Goal: Task Accomplishment & Management: Manage account settings

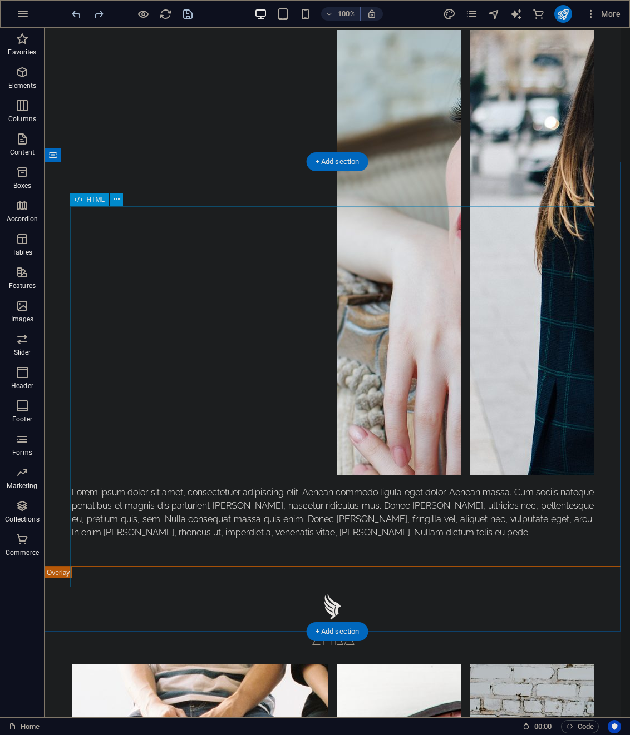
scroll to position [2948, 0]
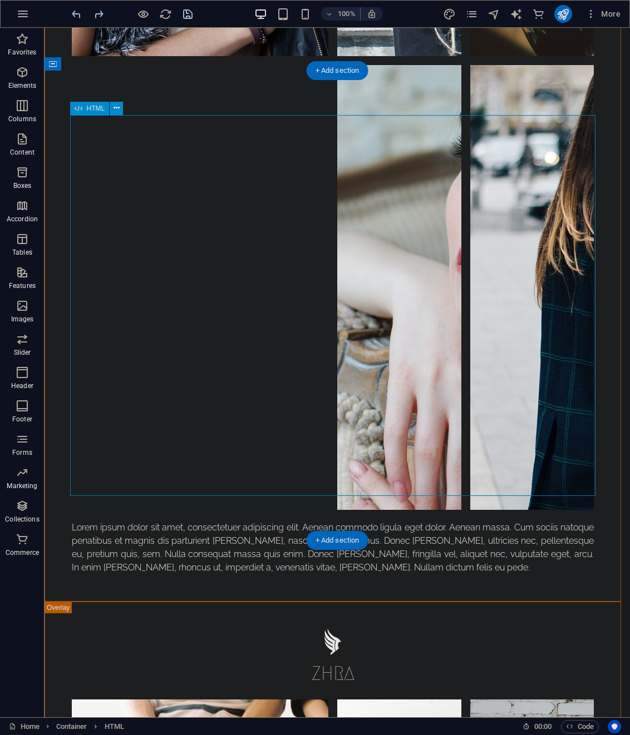
scroll to position [2893, 0]
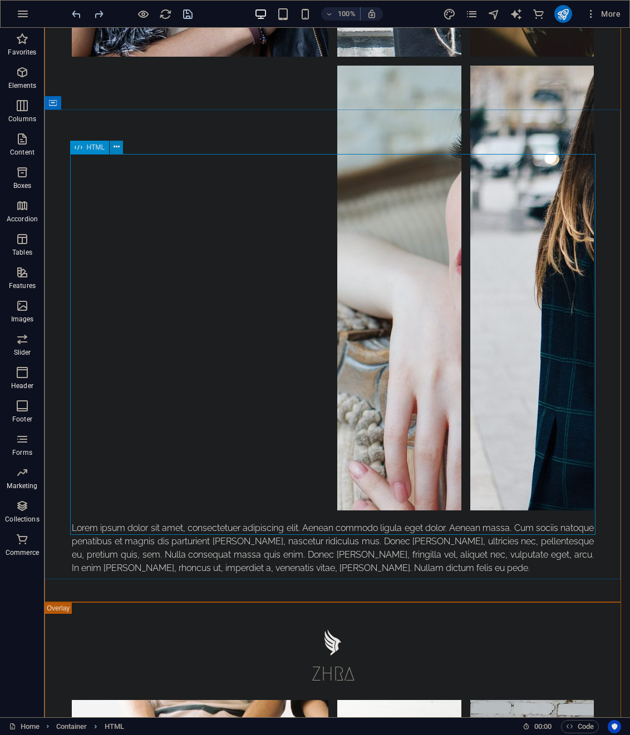
click at [117, 147] on icon at bounding box center [116, 147] width 6 height 12
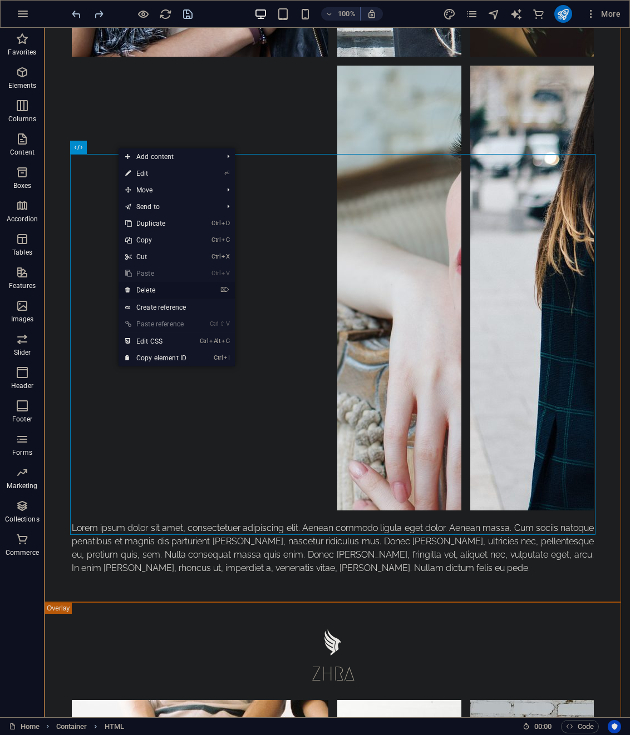
click at [150, 297] on link "⌦ Delete" at bounding box center [155, 290] width 75 height 17
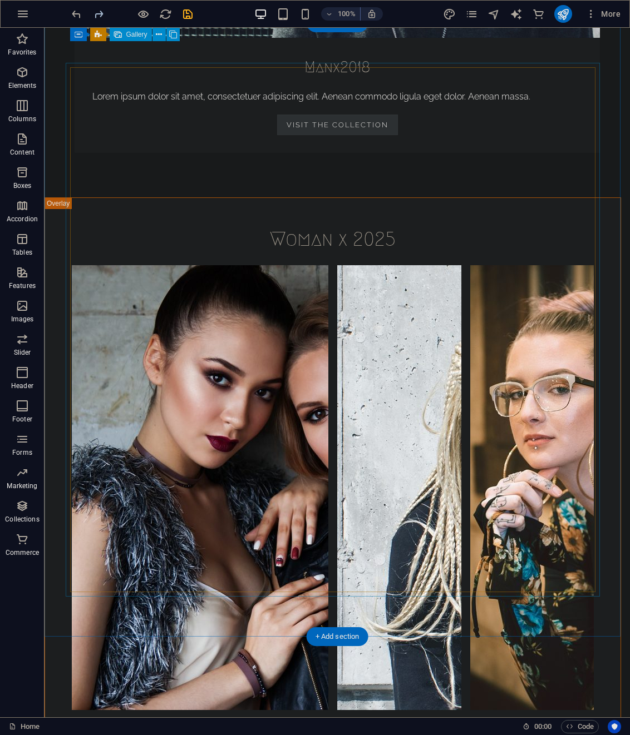
scroll to position [2225, 0]
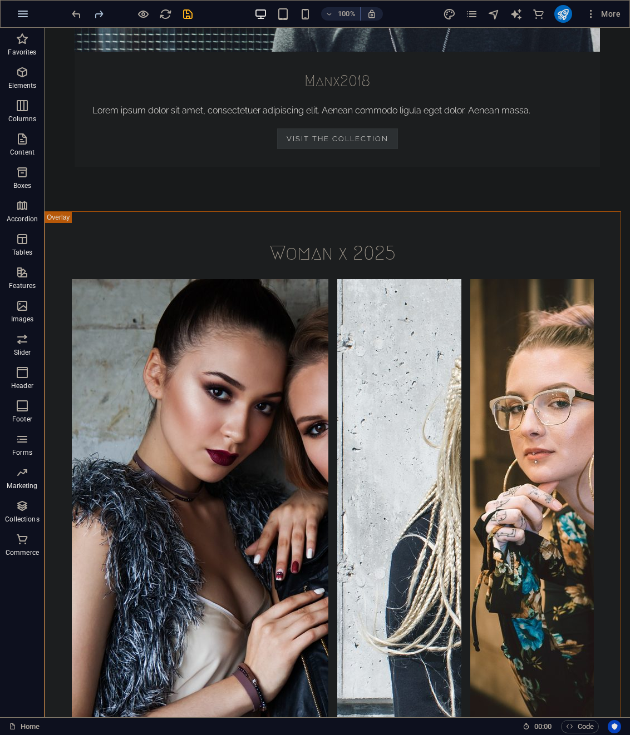
click at [24, 16] on icon "button" at bounding box center [22, 13] width 13 height 13
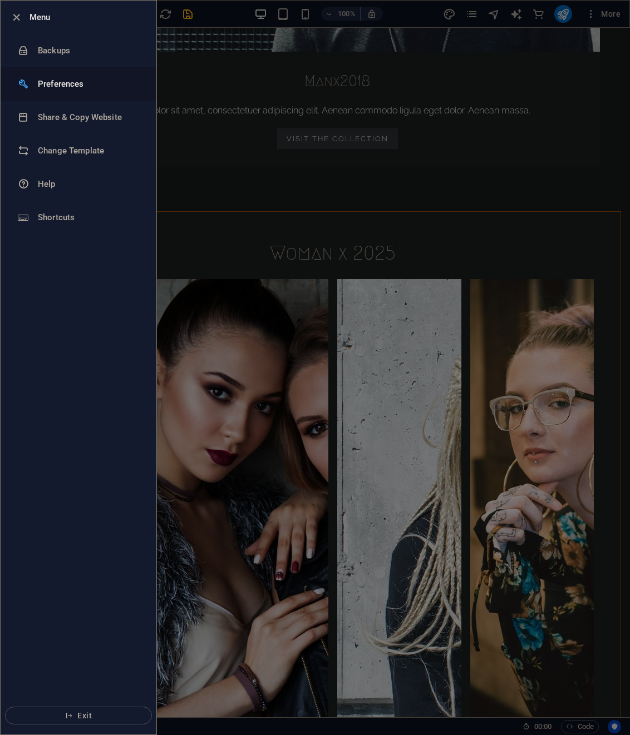
click at [51, 91] on li "Preferences" at bounding box center [79, 83] width 156 height 33
select select "en"
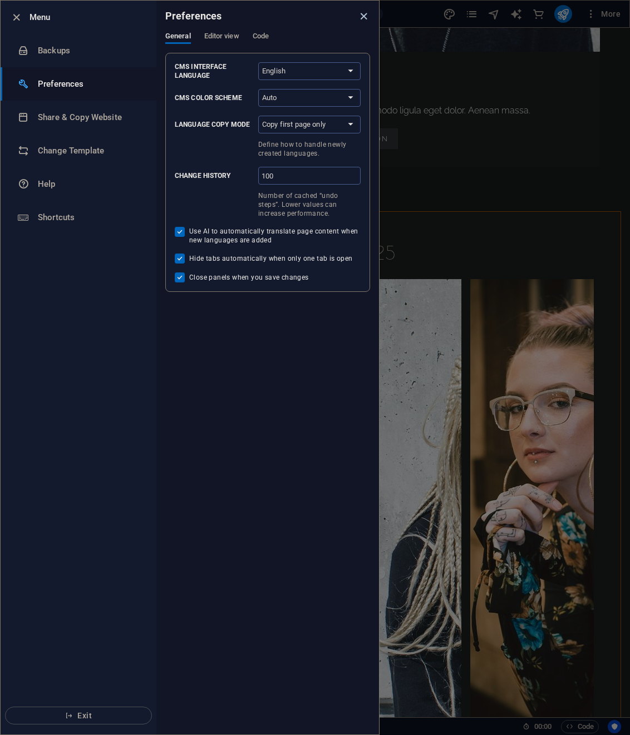
click at [369, 12] on icon "close" at bounding box center [363, 16] width 13 height 13
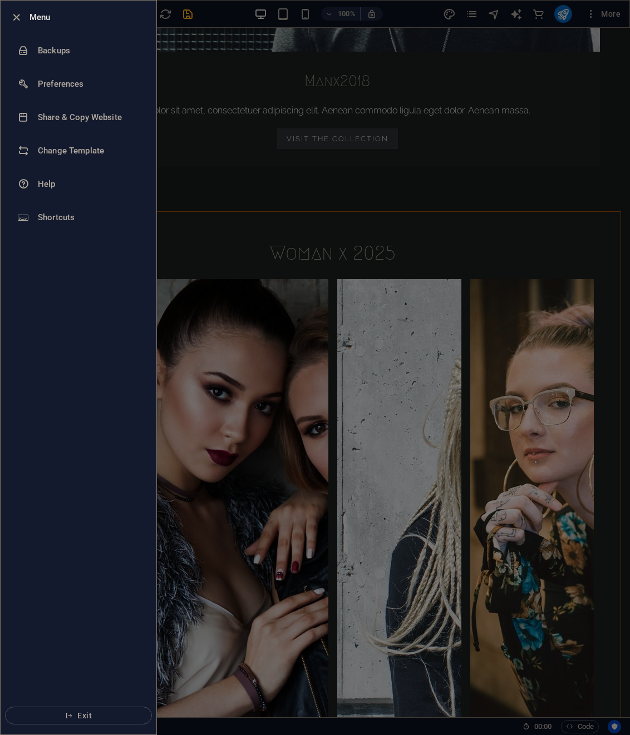
click at [564, 36] on div at bounding box center [315, 367] width 630 height 735
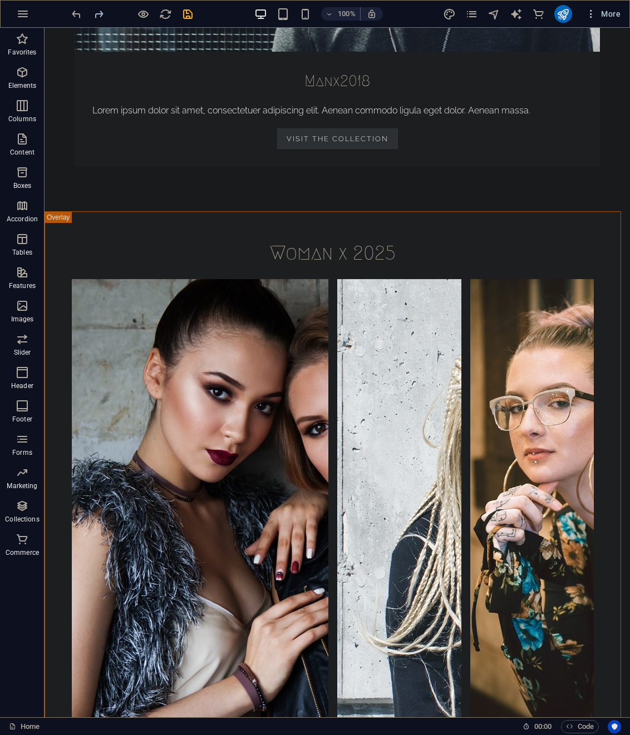
click at [602, 14] on span "More" at bounding box center [602, 13] width 35 height 11
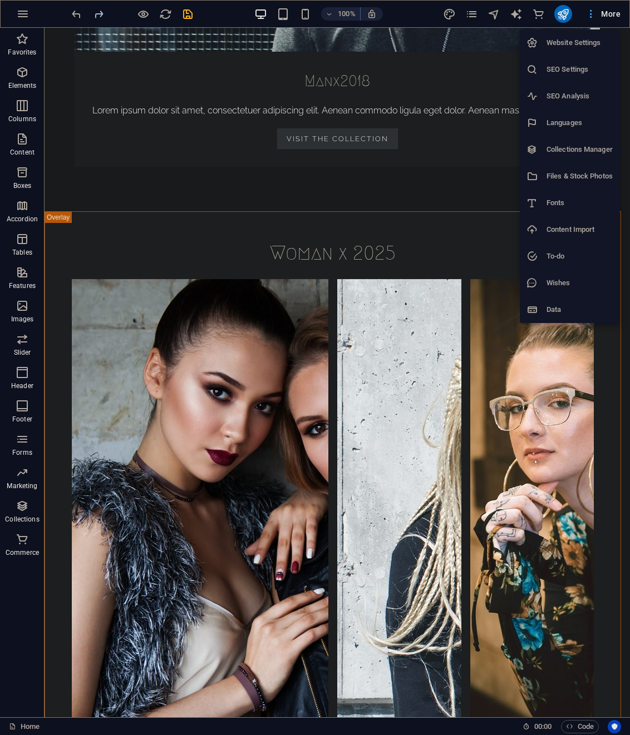
click at [471, 12] on div at bounding box center [315, 367] width 630 height 735
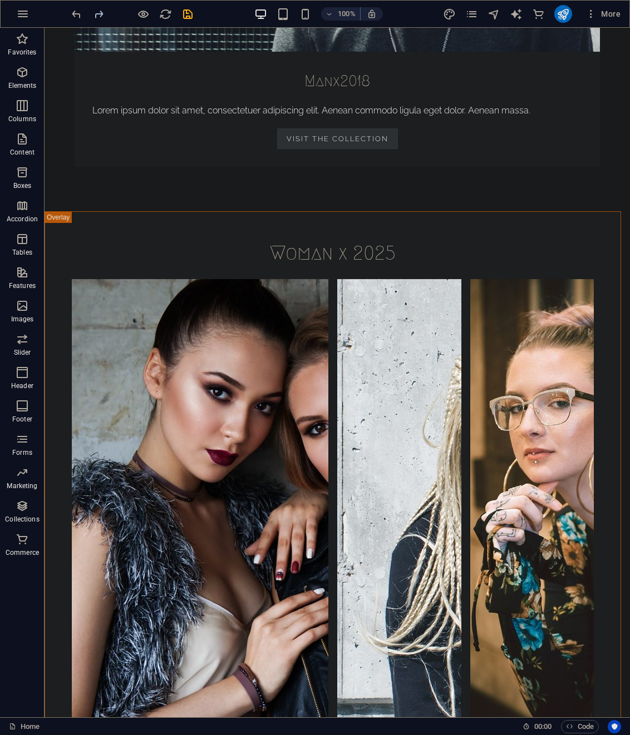
click at [471, 12] on icon "pages" at bounding box center [471, 14] width 13 height 13
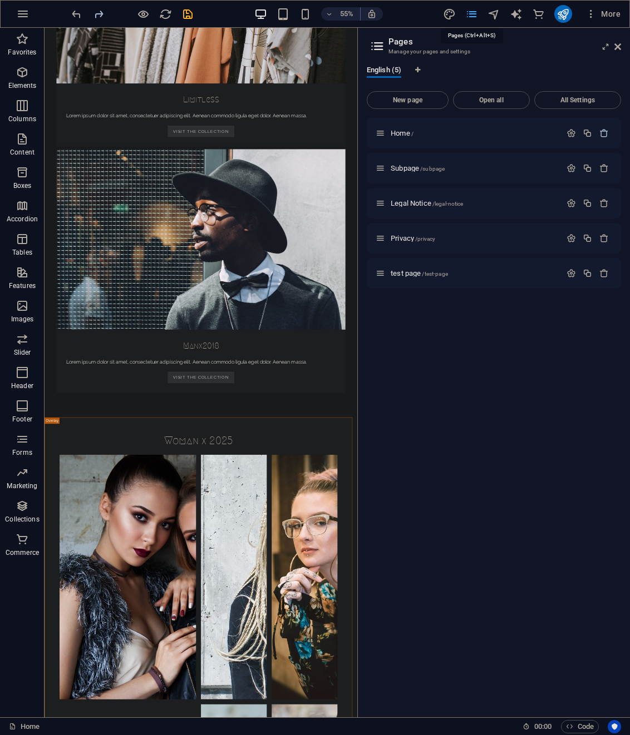
click at [471, 12] on icon "pages" at bounding box center [471, 14] width 13 height 13
click at [604, 132] on icon "button" at bounding box center [603, 133] width 9 height 9
click at [604, 133] on icon "button" at bounding box center [603, 133] width 9 height 9
click at [599, 135] on icon "button" at bounding box center [603, 133] width 9 height 9
click at [601, 169] on icon "button" at bounding box center [603, 168] width 9 height 9
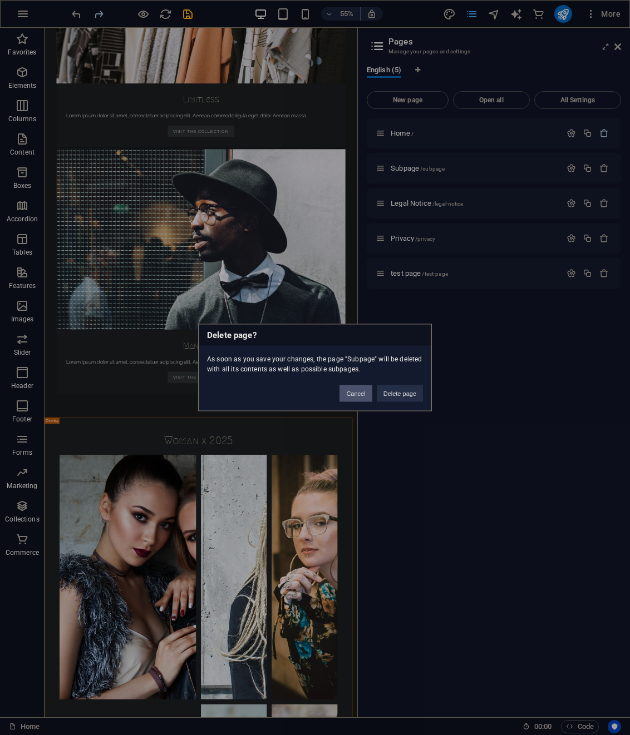
click at [353, 391] on button "Cancel" at bounding box center [355, 394] width 32 height 17
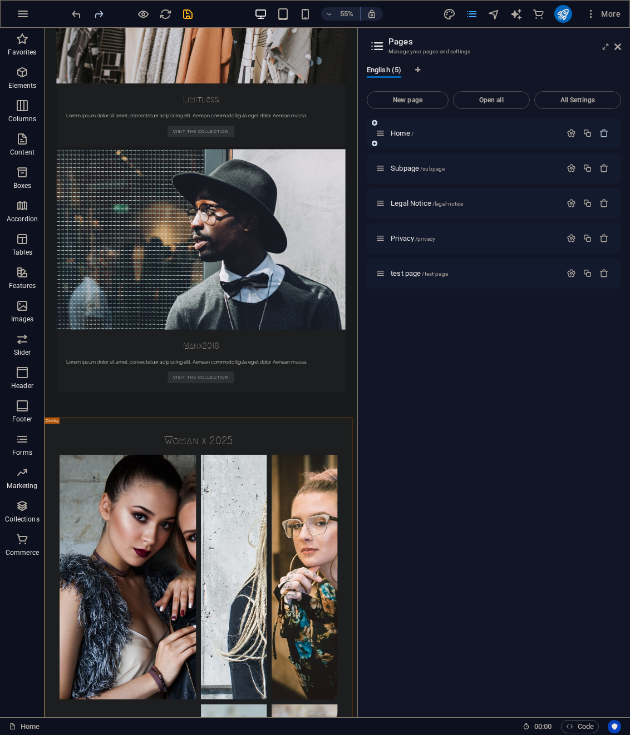
click at [608, 133] on icon "button" at bounding box center [603, 133] width 9 height 9
click at [606, 275] on icon "button" at bounding box center [603, 273] width 9 height 9
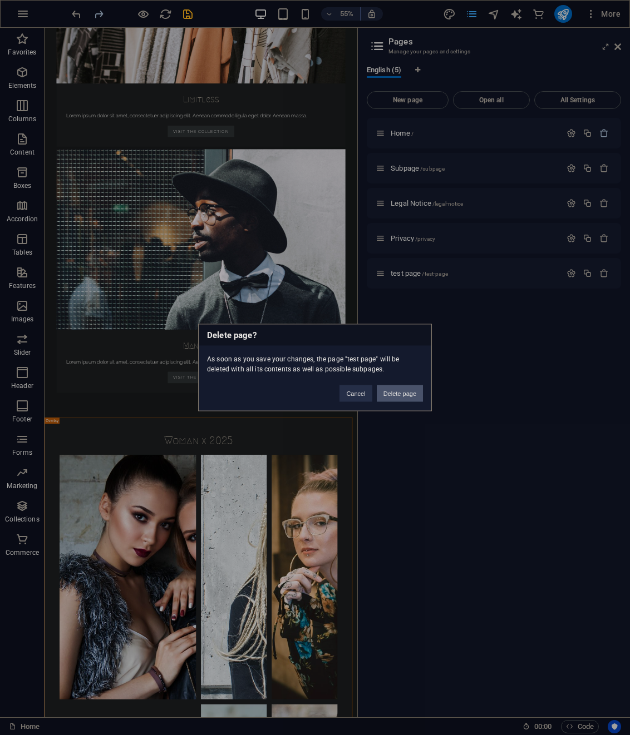
click at [391, 394] on button "Delete page" at bounding box center [400, 394] width 46 height 17
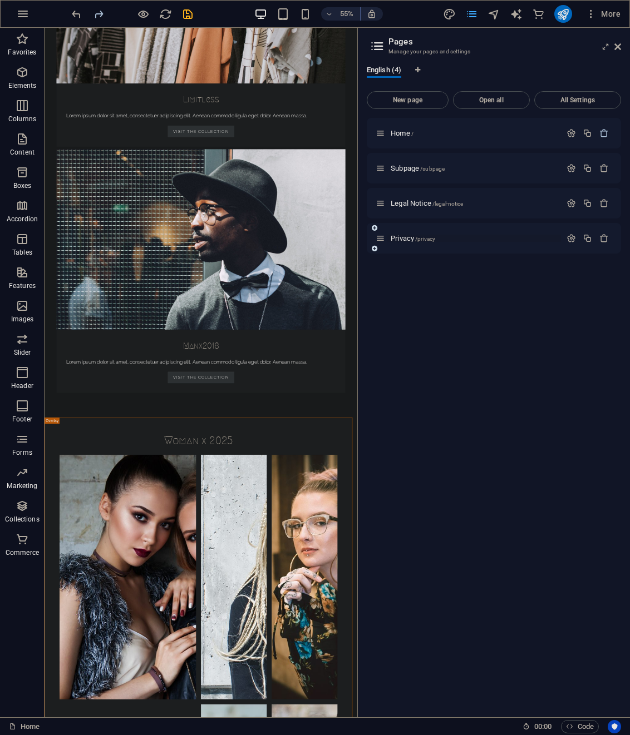
click at [421, 241] on span "/privacy" at bounding box center [425, 239] width 20 height 6
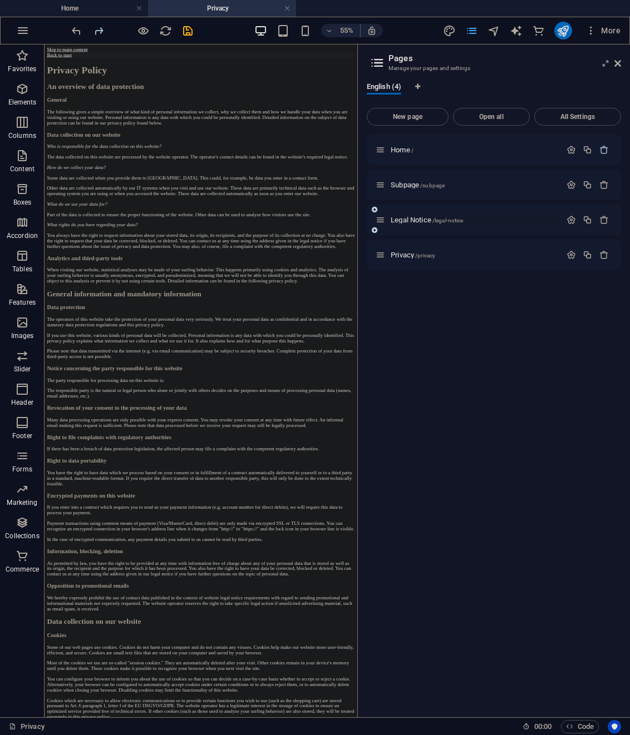
scroll to position [0, 0]
click at [429, 211] on div "Legal Notice /legal-notice" at bounding box center [494, 220] width 254 height 31
click at [421, 219] on span "Legal Notice /legal-notice" at bounding box center [427, 220] width 72 height 8
